Goal: Information Seeking & Learning: Understand process/instructions

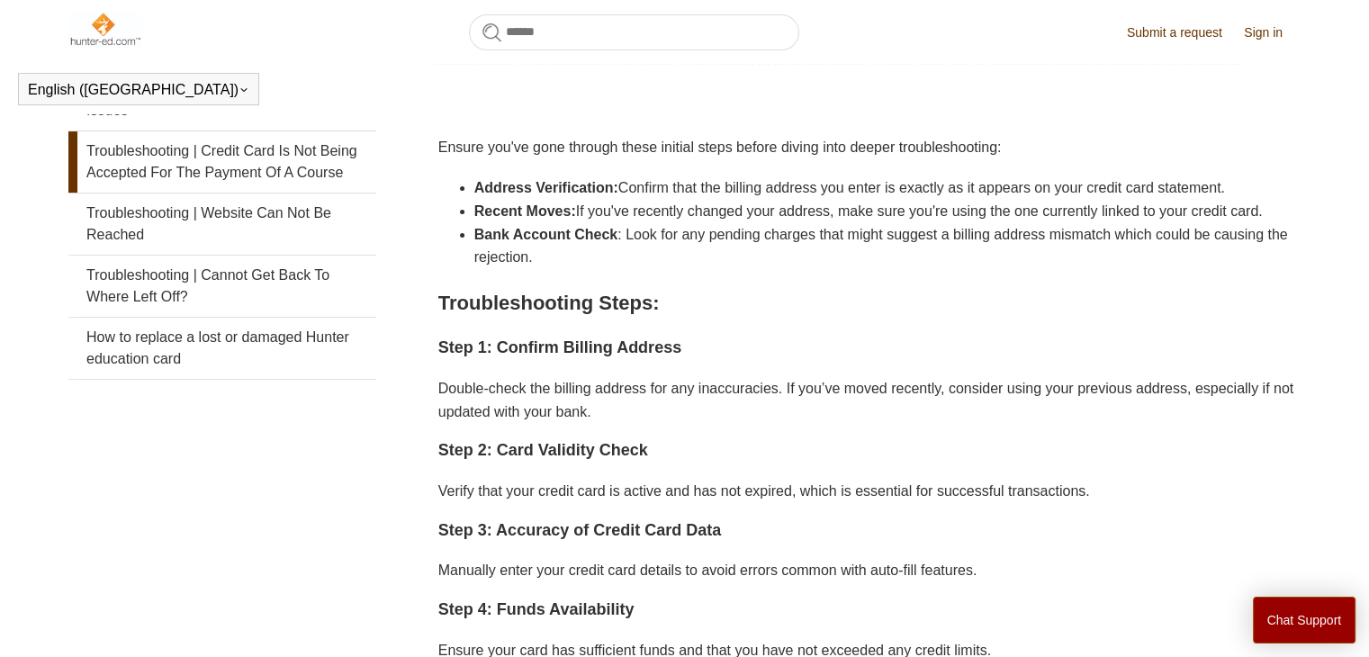
scroll to position [414, 0]
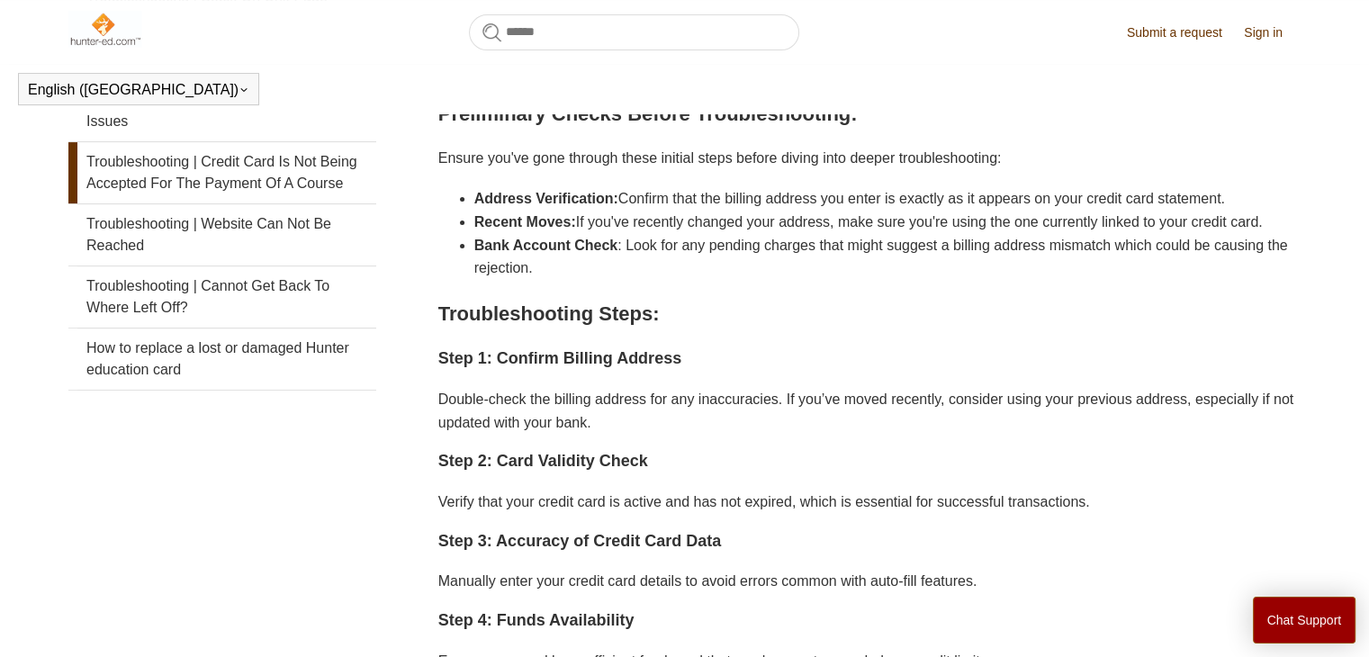
click at [799, 234] on li "Recent Moves: If you've recently changed your address, make sure you're using t…" at bounding box center [887, 222] width 826 height 23
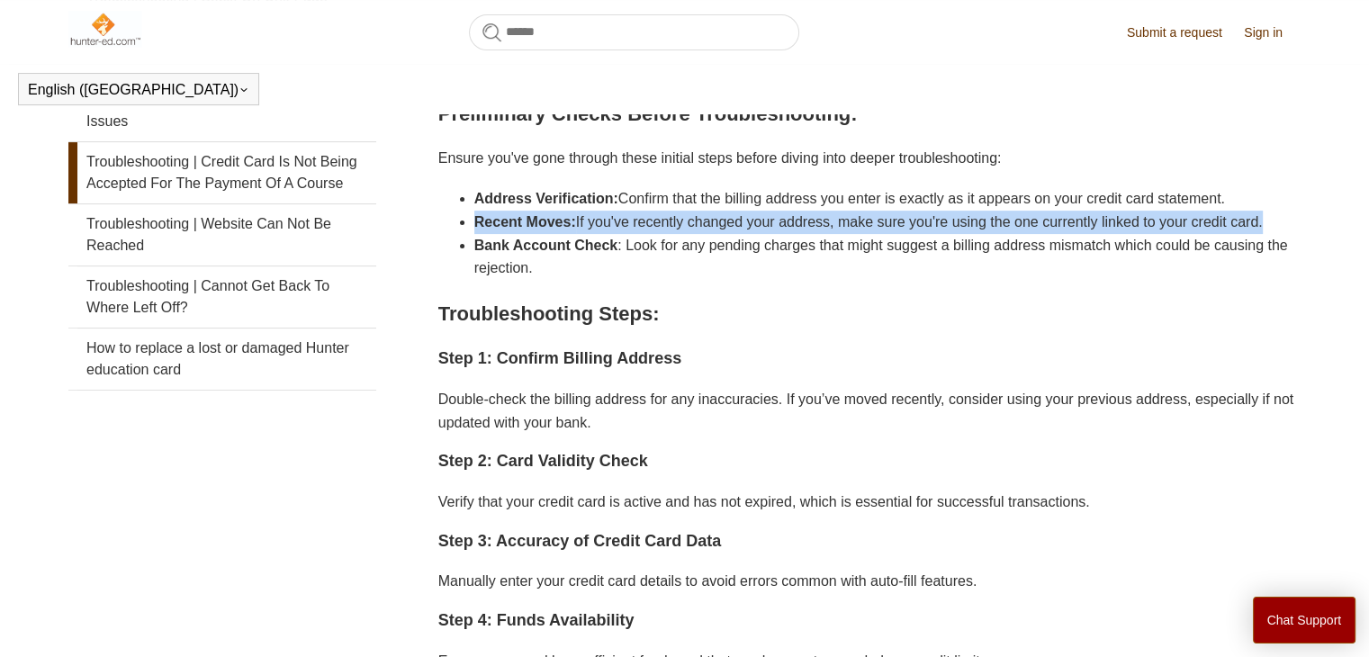
click at [799, 234] on li "Recent Moves: If you've recently changed your address, make sure you're using t…" at bounding box center [887, 222] width 826 height 23
click at [941, 234] on li "Recent Moves: If you've recently changed your address, make sure you're using t…" at bounding box center [887, 222] width 826 height 23
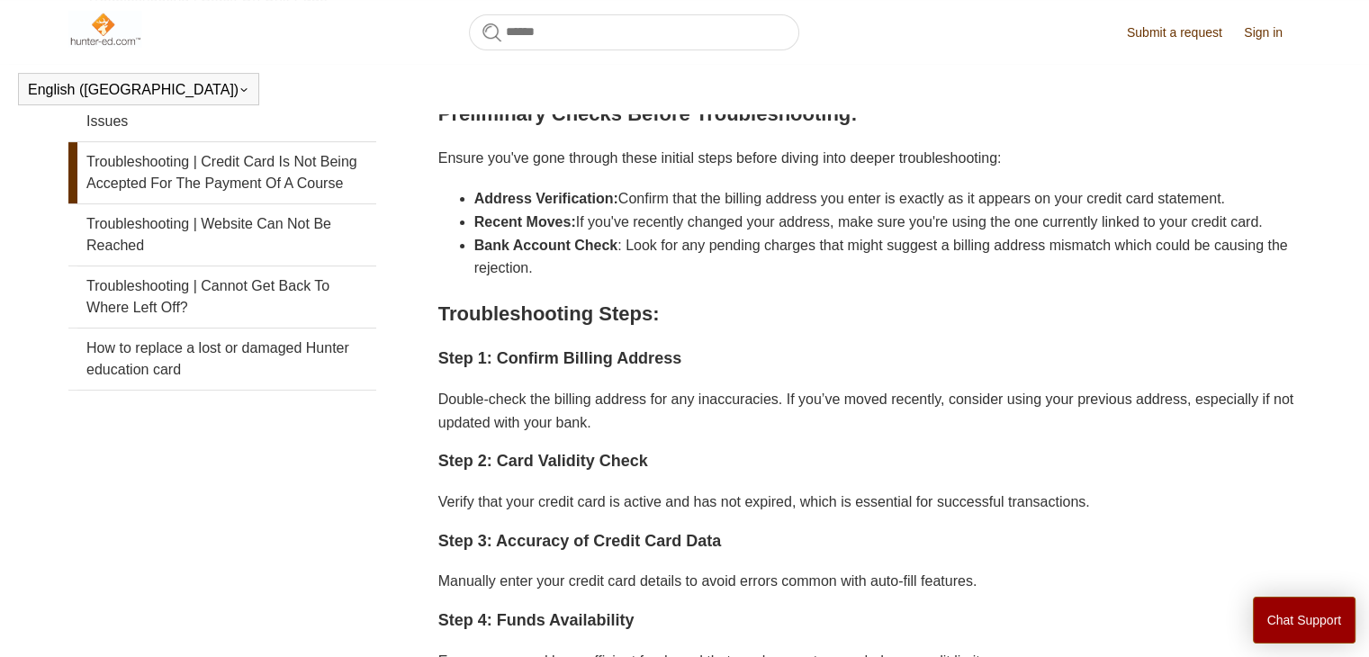
click at [941, 234] on li "Recent Moves: If you've recently changed your address, make sure you're using t…" at bounding box center [887, 222] width 826 height 23
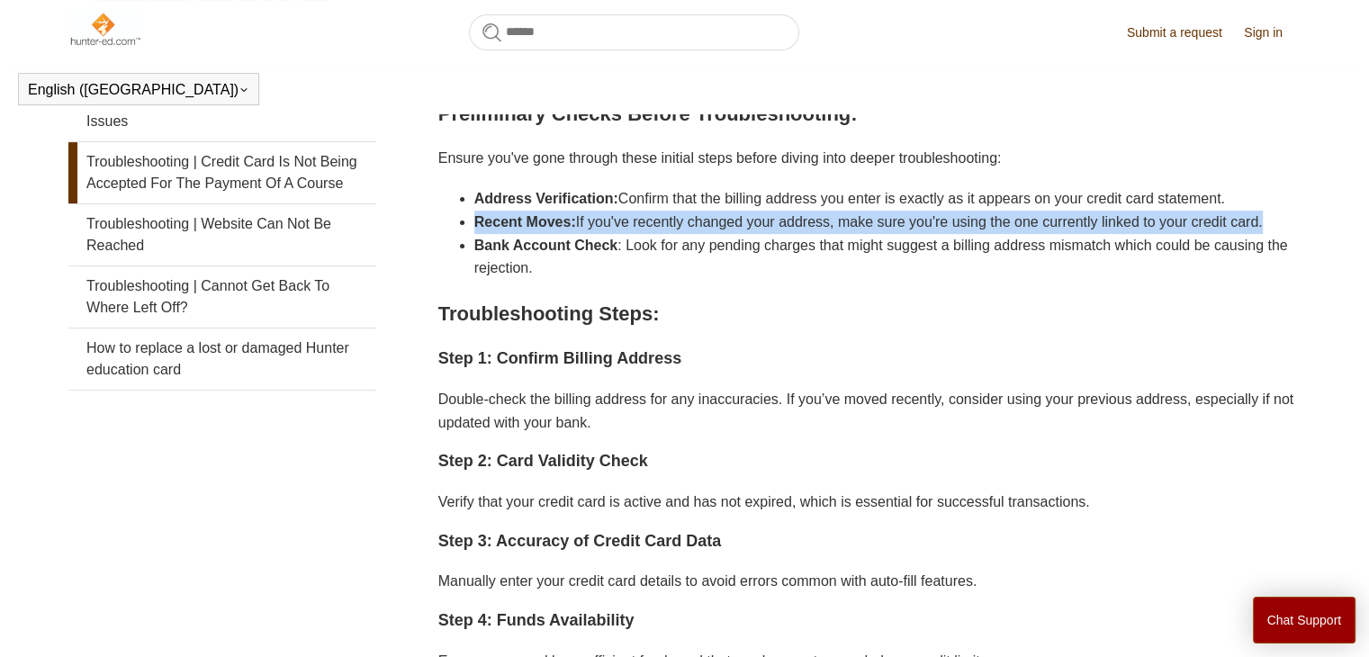
click at [941, 234] on li "Recent Moves: If you've recently changed your address, make sure you're using t…" at bounding box center [887, 222] width 826 height 23
click at [950, 234] on li "Recent Moves: If you've recently changed your address, make sure you're using t…" at bounding box center [887, 222] width 826 height 23
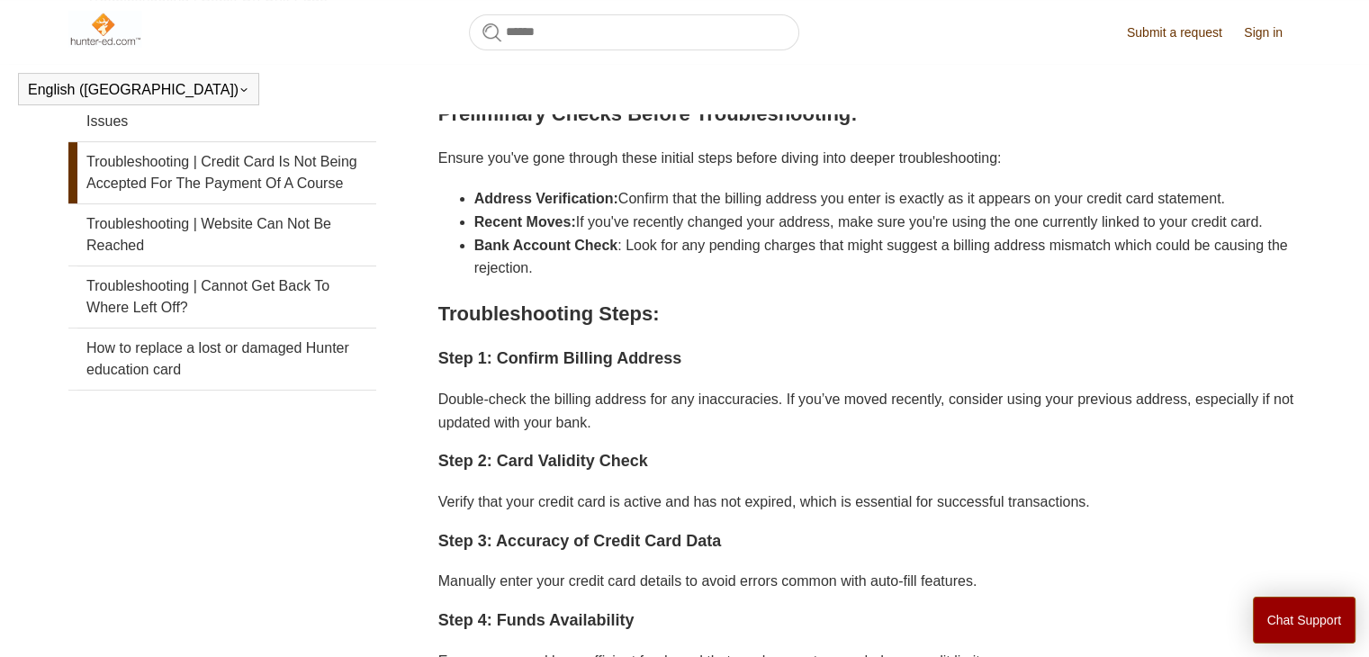
click at [846, 280] on li "Bank Account Check : Look for any pending charges that might suggest a billing …" at bounding box center [887, 257] width 826 height 46
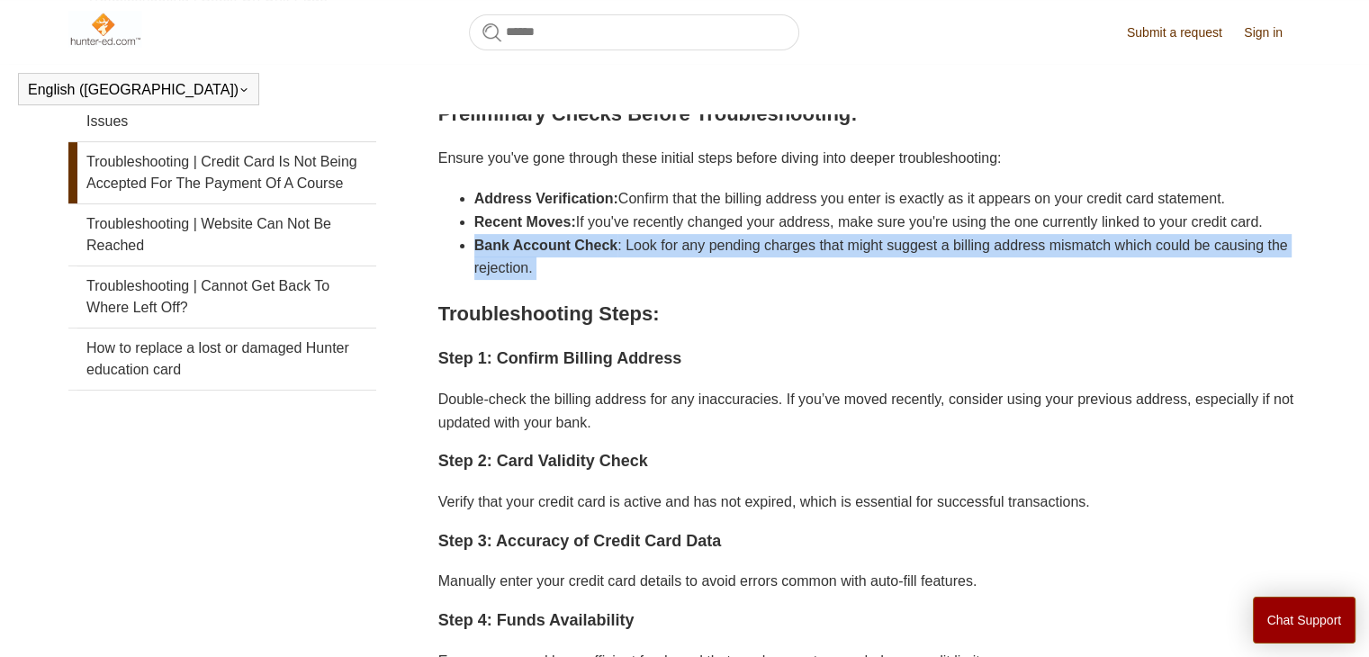
click at [846, 280] on li "Bank Account Check : Look for any pending charges that might suggest a billing …" at bounding box center [887, 257] width 826 height 46
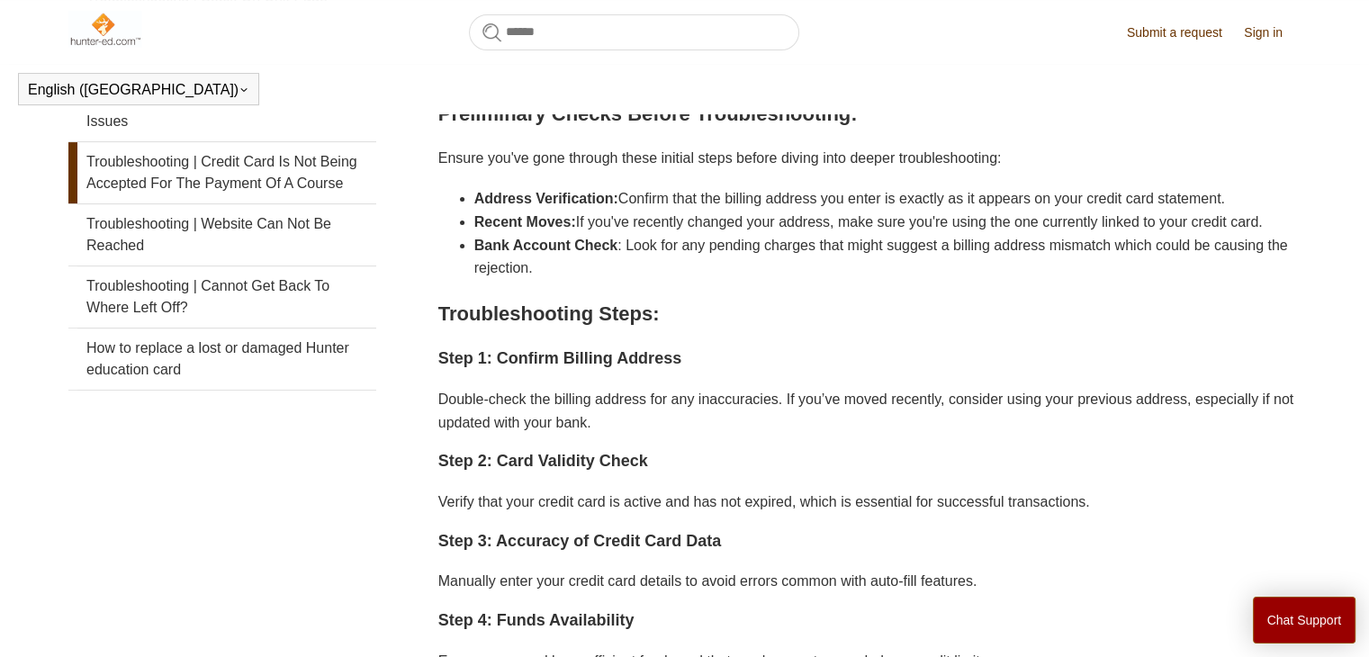
click at [919, 329] on h2 "Troubleshooting Steps:" at bounding box center [869, 314] width 862 height 32
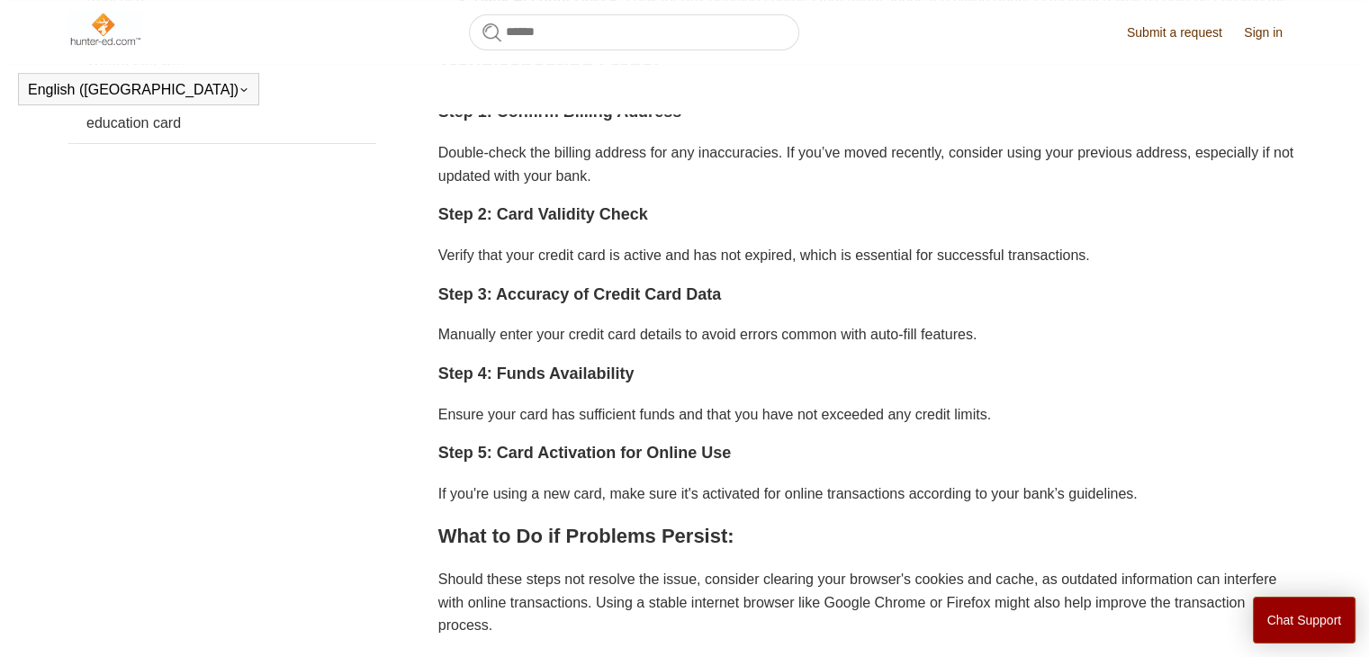
scroll to position [651, 0]
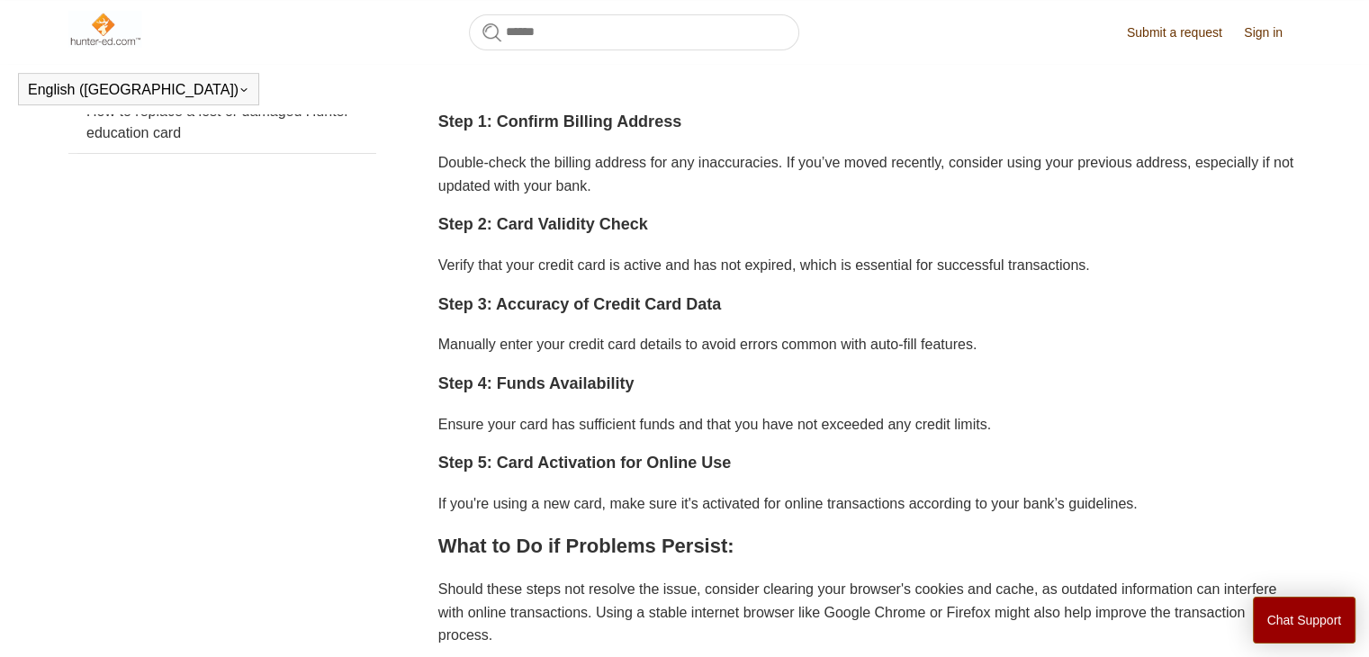
click at [795, 197] on p "Double-check the billing address for any inaccuracies. If you’ve moved recently…" at bounding box center [869, 174] width 862 height 46
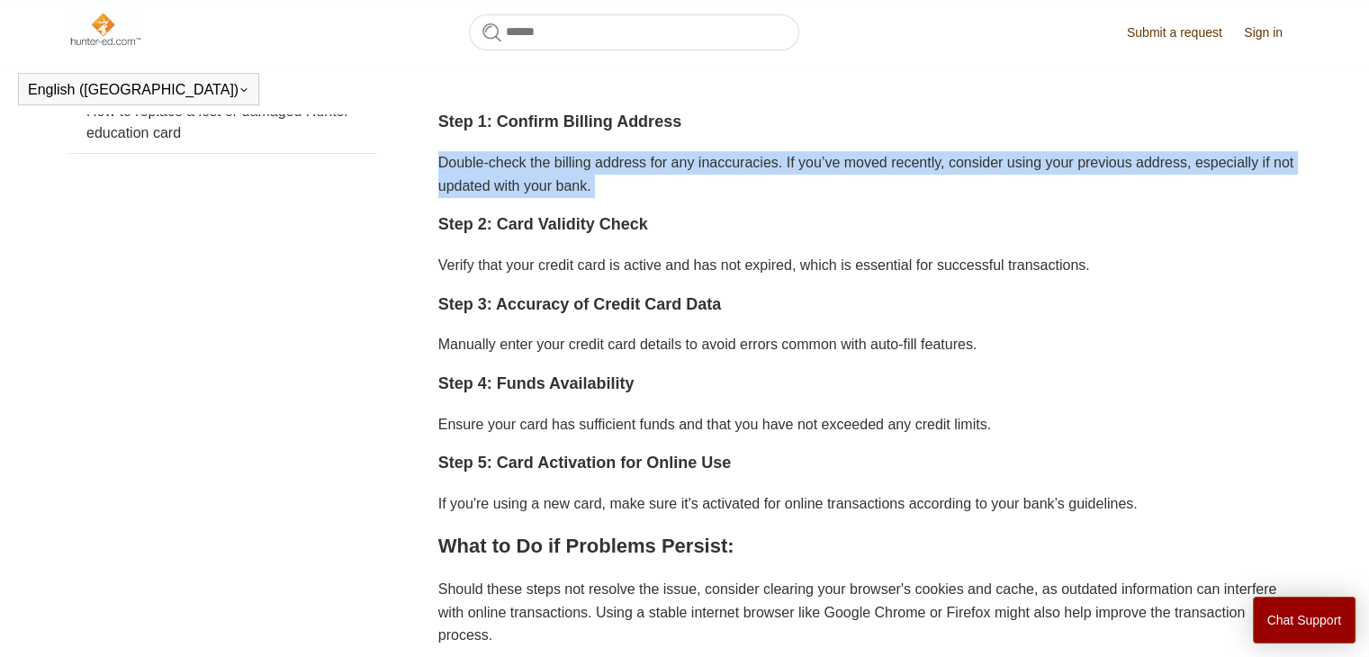
click at [795, 197] on p "Double-check the billing address for any inaccuracies. If you’ve moved recently…" at bounding box center [869, 174] width 862 height 46
